Goal: Task Accomplishment & Management: Manage account settings

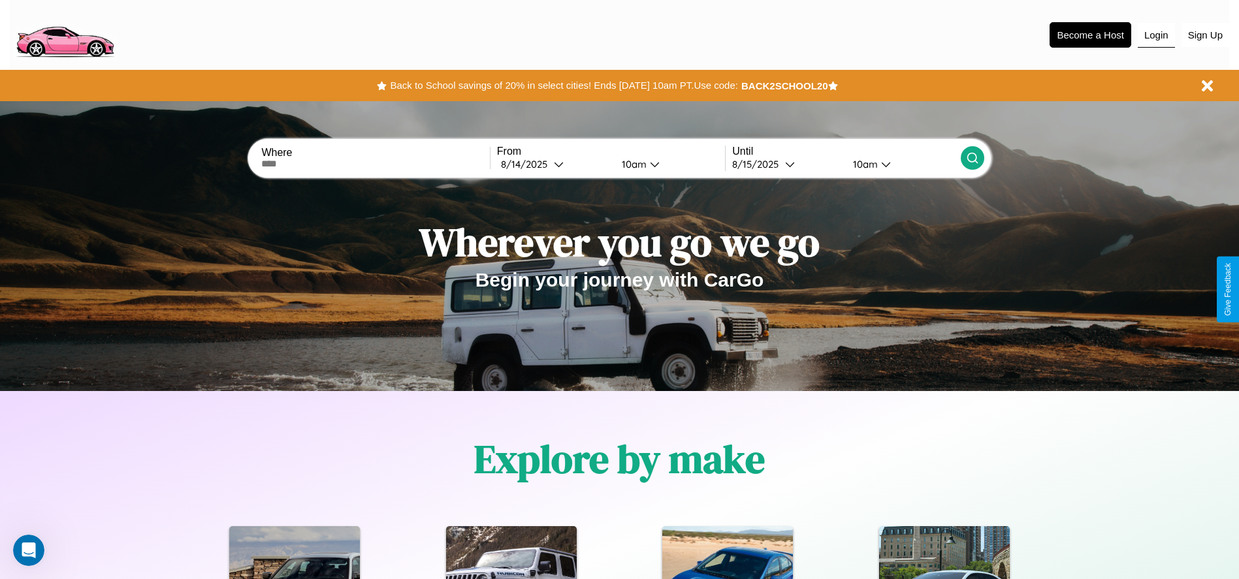
click at [1156, 35] on button "Login" at bounding box center [1156, 35] width 37 height 25
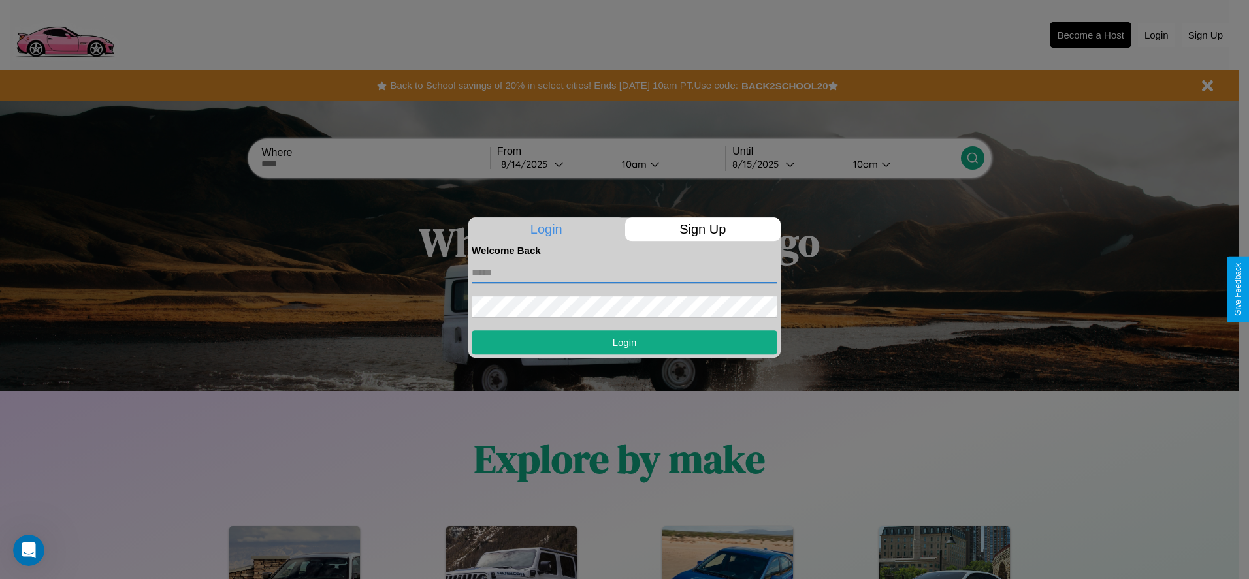
click at [624, 272] on input "text" at bounding box center [625, 273] width 306 height 21
type input "**********"
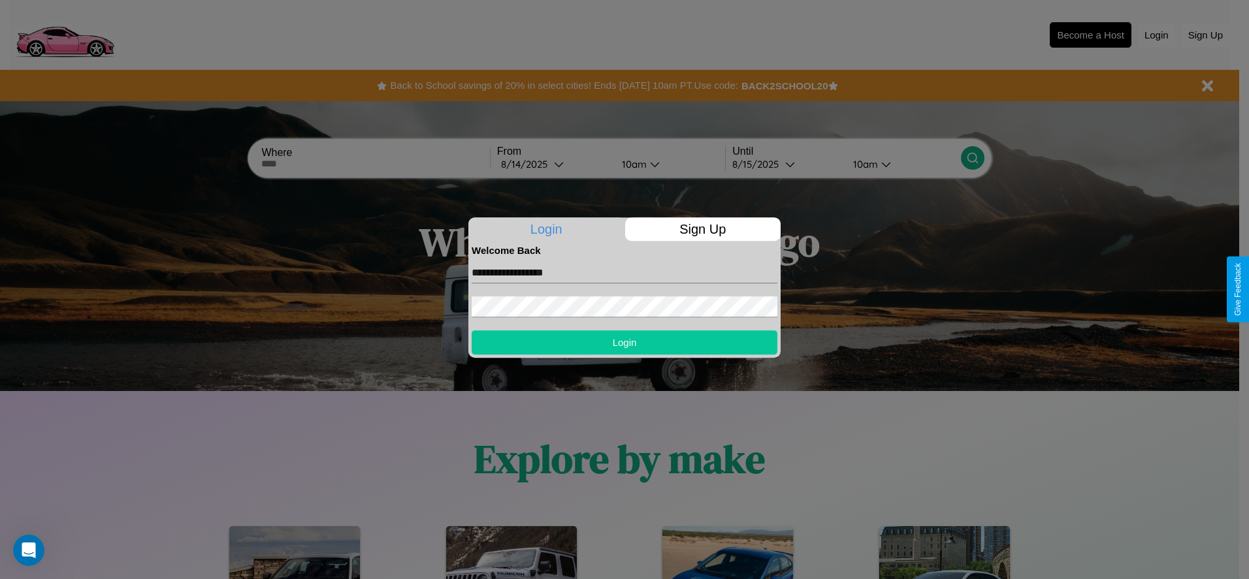
click at [624, 342] on button "Login" at bounding box center [625, 342] width 306 height 24
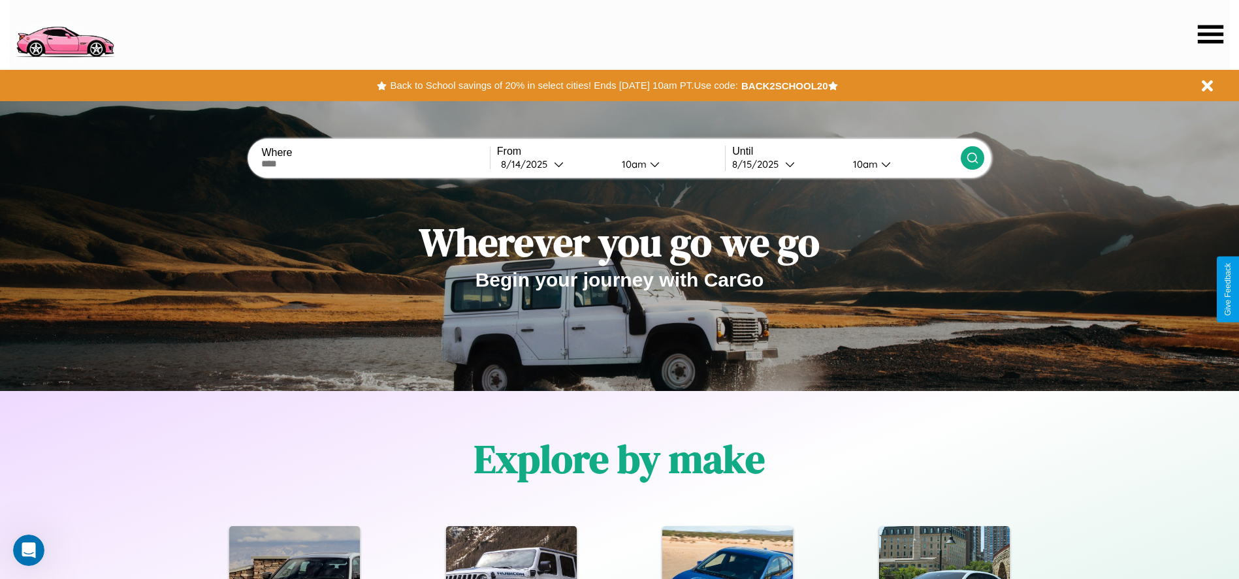
click at [1210, 34] on icon at bounding box center [1210, 34] width 25 height 18
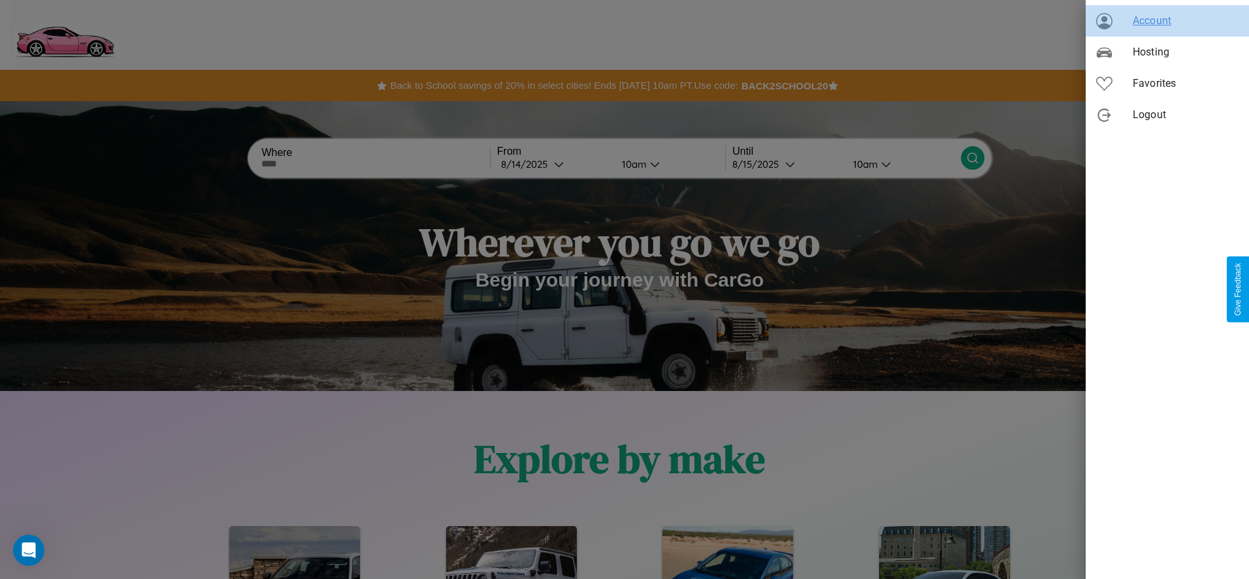
click at [1167, 21] on span "Account" at bounding box center [1185, 21] width 106 height 16
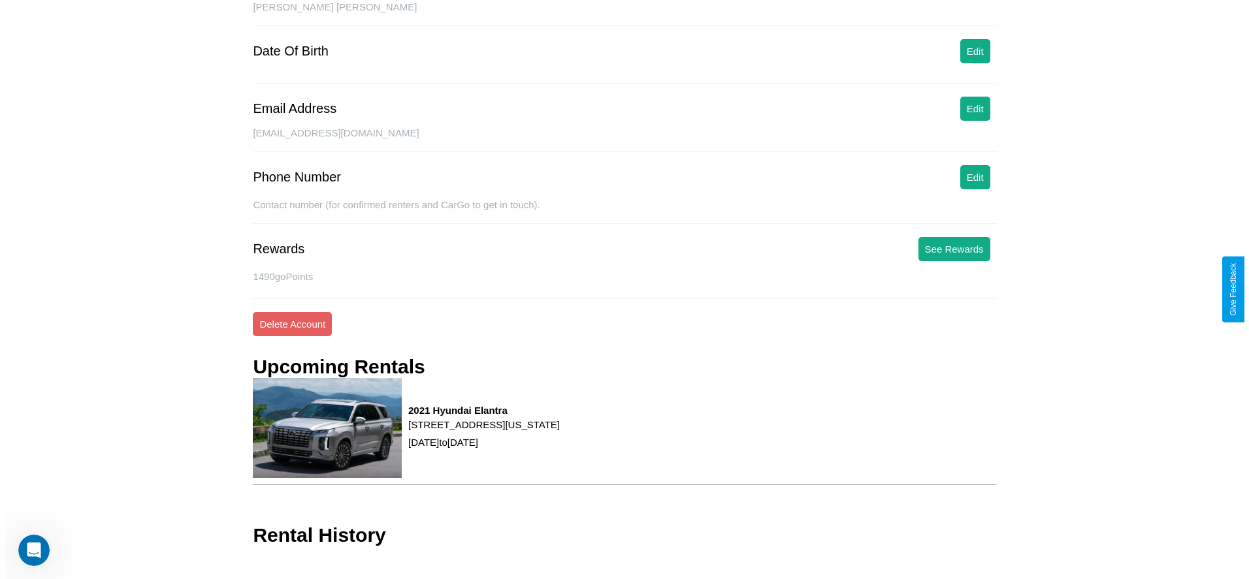
scroll to position [159, 0]
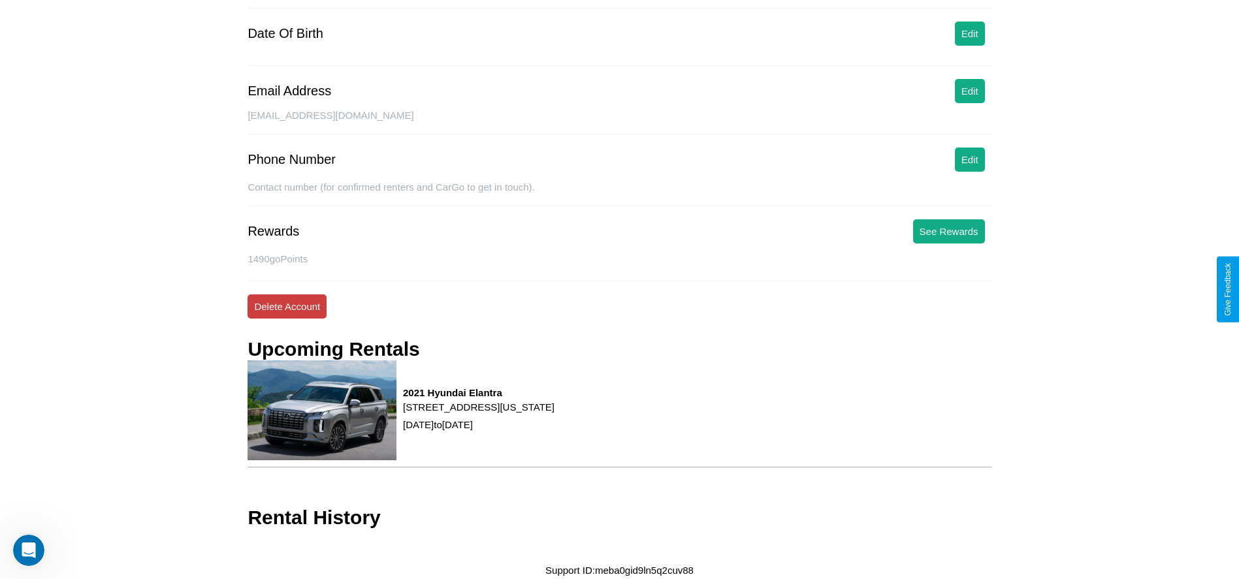
click at [287, 306] on button "Delete Account" at bounding box center [287, 307] width 79 height 24
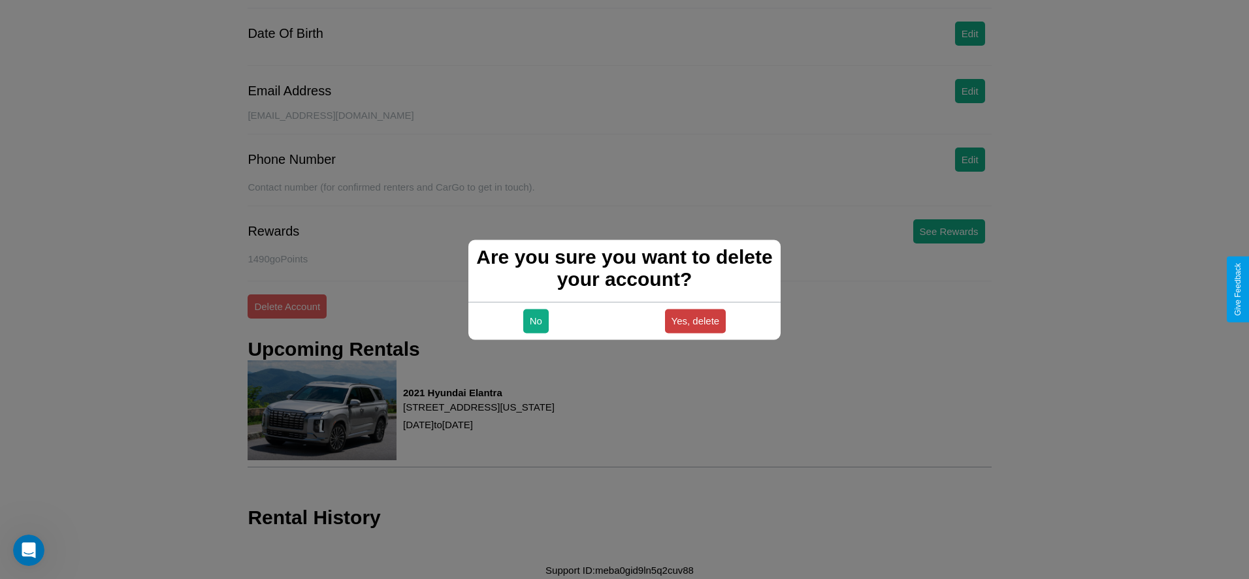
click at [695, 321] on button "Yes, delete" at bounding box center [695, 321] width 61 height 24
